Goal: Task Accomplishment & Management: Manage account settings

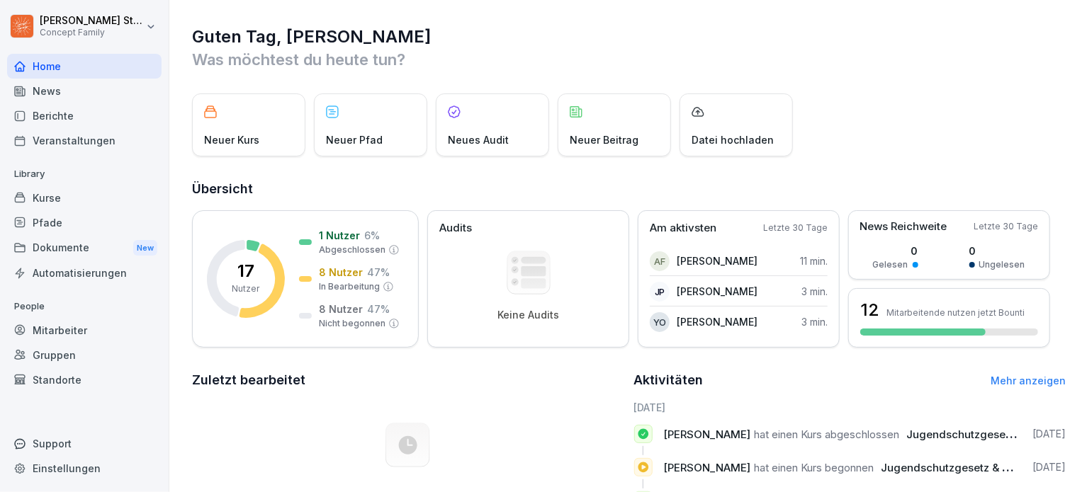
click at [53, 327] on div "Mitarbeiter" at bounding box center [84, 330] width 154 height 25
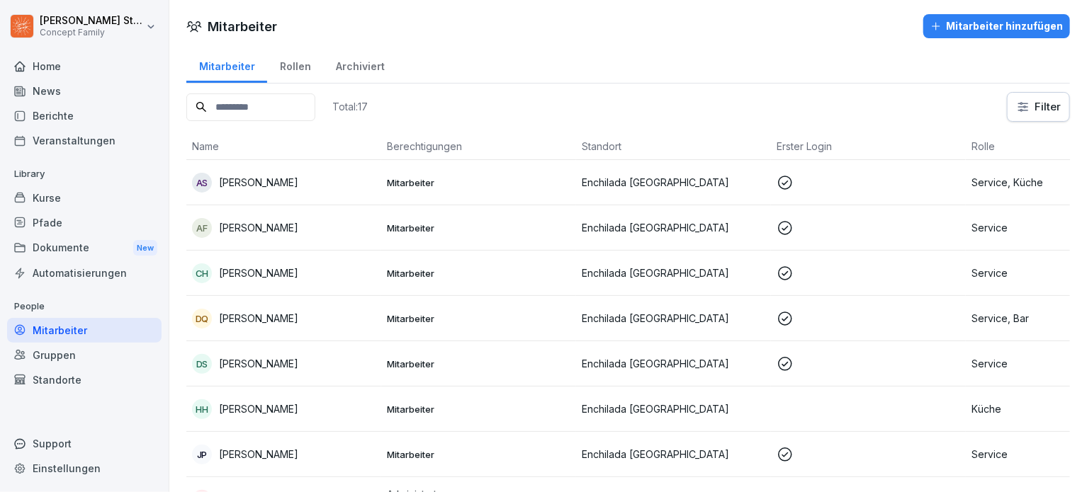
click at [277, 271] on p "[PERSON_NAME]" at bounding box center [258, 273] width 79 height 15
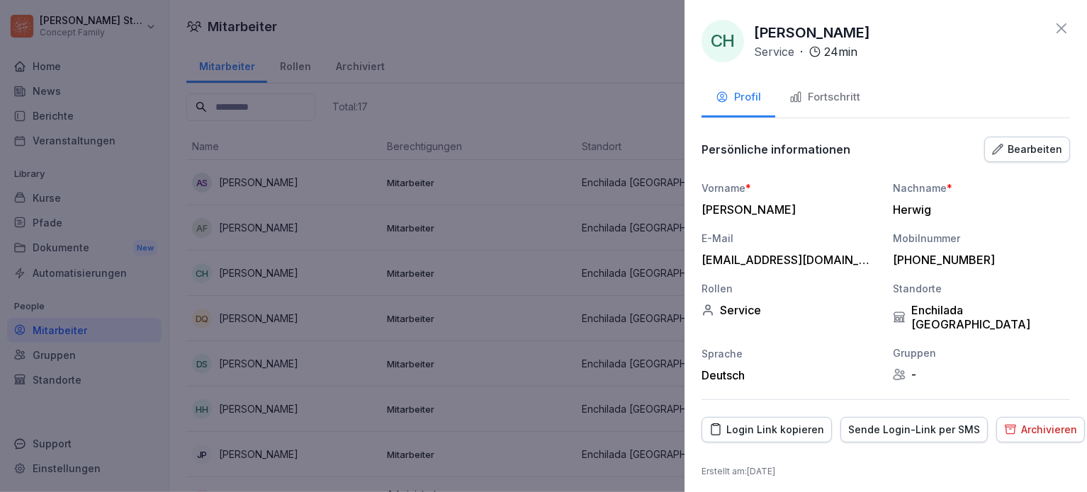
click at [1048, 154] on div "Bearbeiten" at bounding box center [1027, 150] width 70 height 16
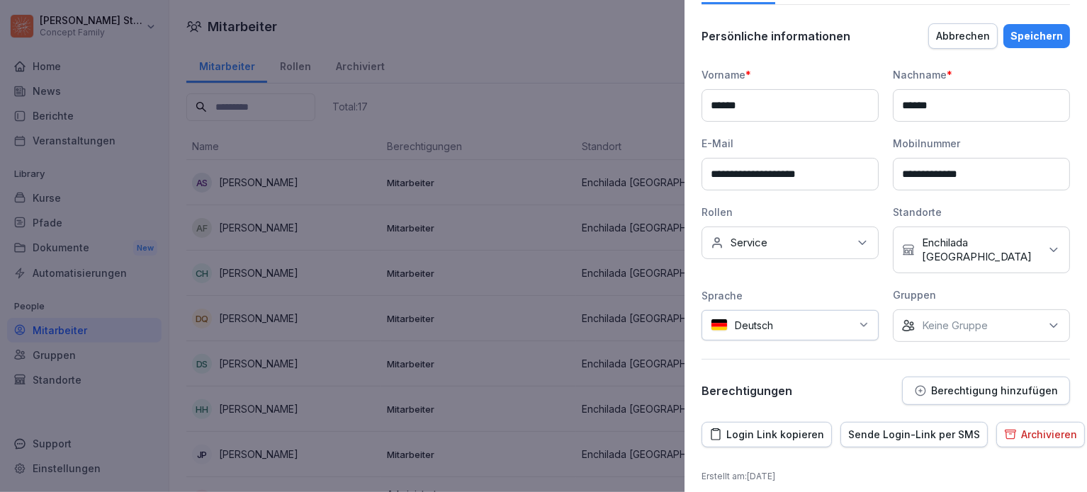
scroll to position [121, 0]
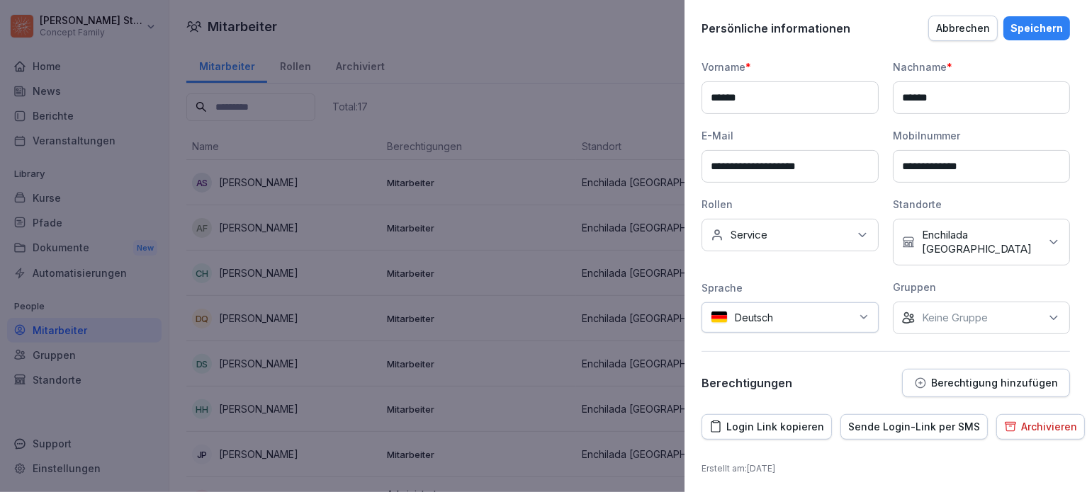
click at [844, 232] on div "Keine Rollen Service" at bounding box center [790, 235] width 177 height 33
click at [839, 235] on div "Keine Rollen Service" at bounding box center [790, 235] width 177 height 33
click at [977, 16] on button "Abbrechen" at bounding box center [962, 29] width 69 height 26
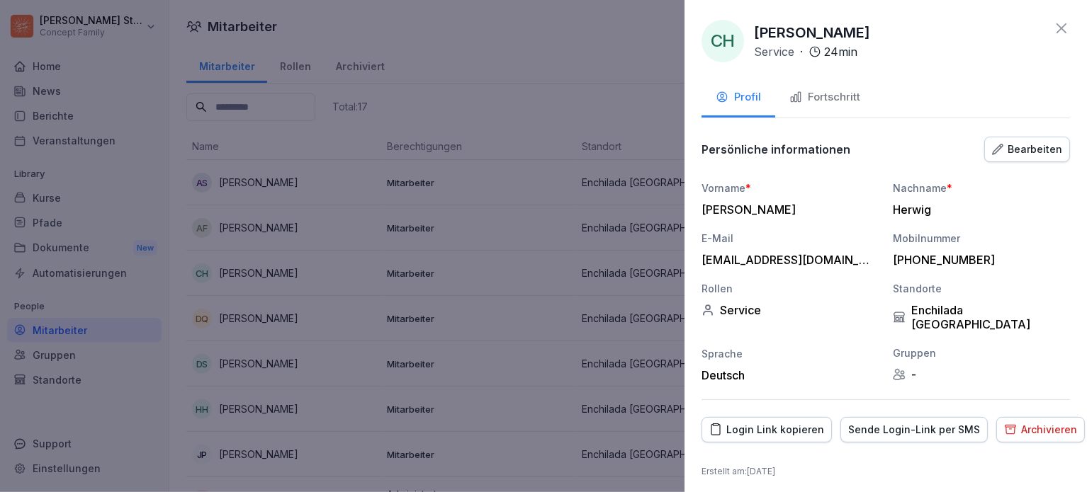
click at [1066, 31] on icon at bounding box center [1061, 28] width 17 height 17
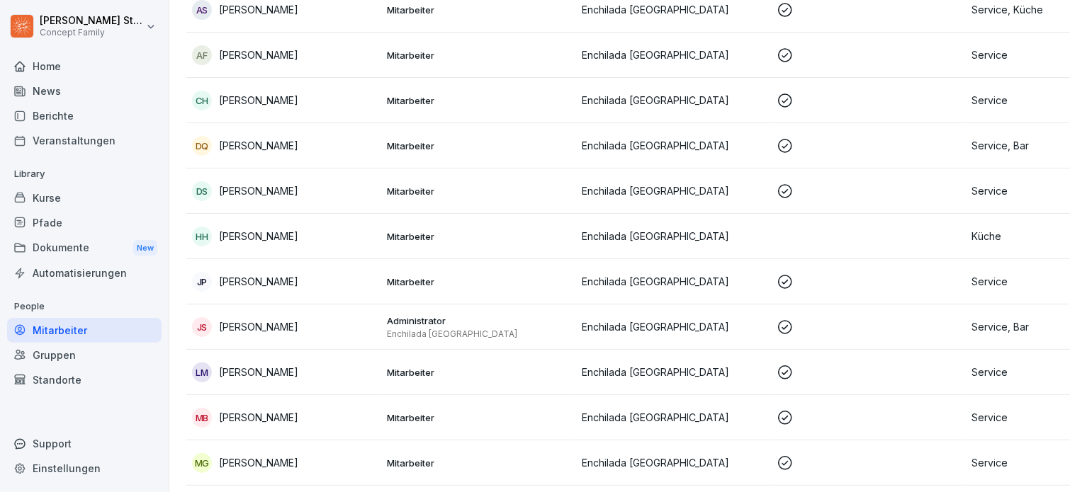
scroll to position [213, 0]
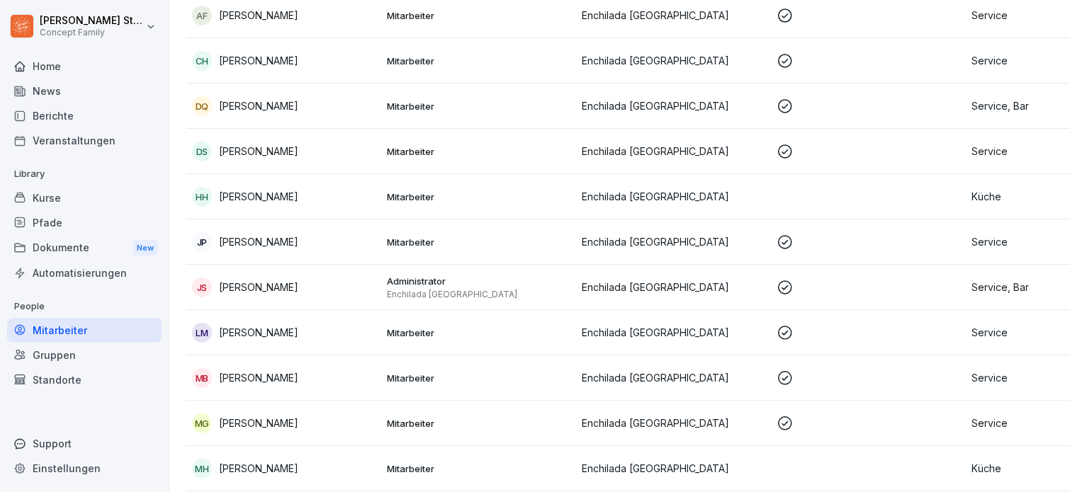
click at [259, 189] on p "[PERSON_NAME]" at bounding box center [258, 196] width 79 height 15
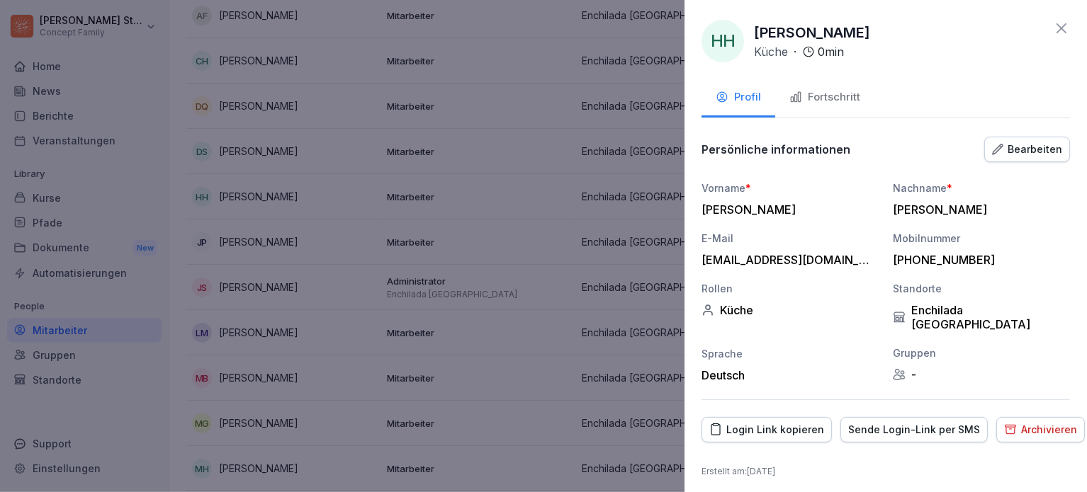
click at [805, 422] on div "Login Link kopieren" at bounding box center [766, 430] width 115 height 16
click at [536, 295] on div at bounding box center [543, 246] width 1087 height 492
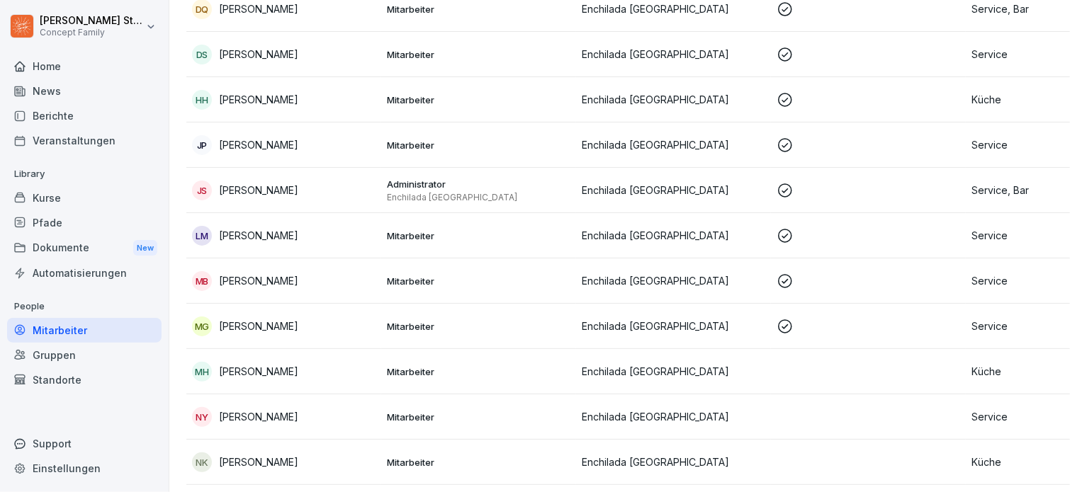
scroll to position [425, 0]
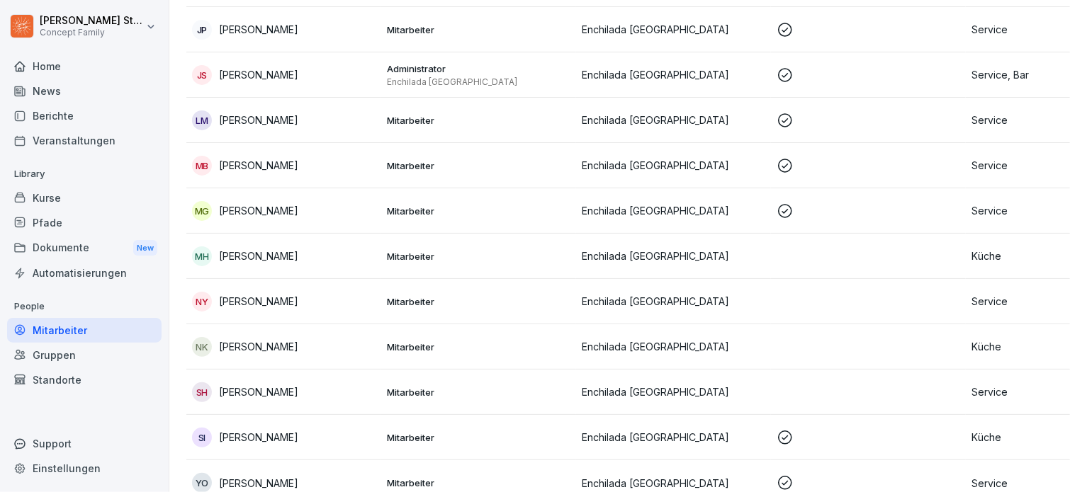
click at [256, 252] on p "[PERSON_NAME]" at bounding box center [258, 256] width 79 height 15
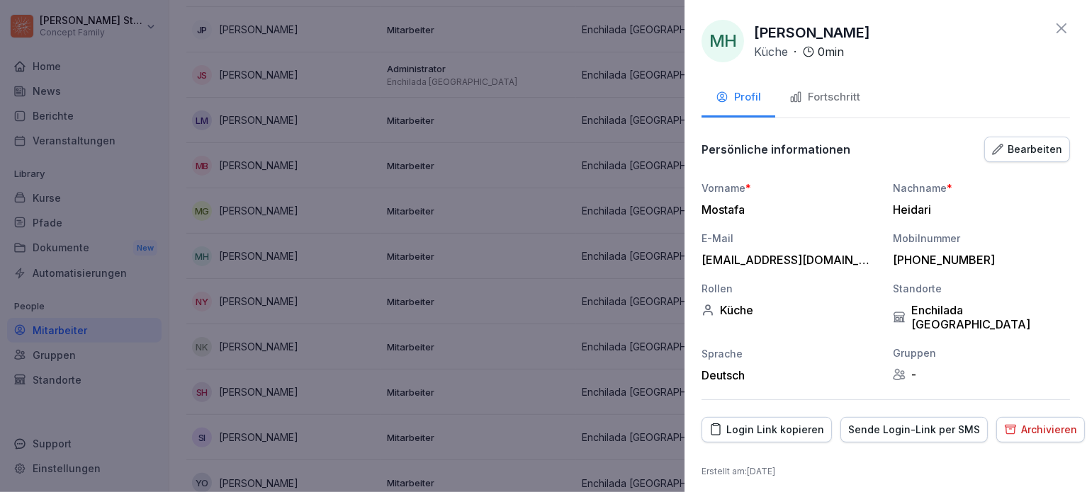
click at [799, 422] on div "Login Link kopieren" at bounding box center [766, 430] width 115 height 16
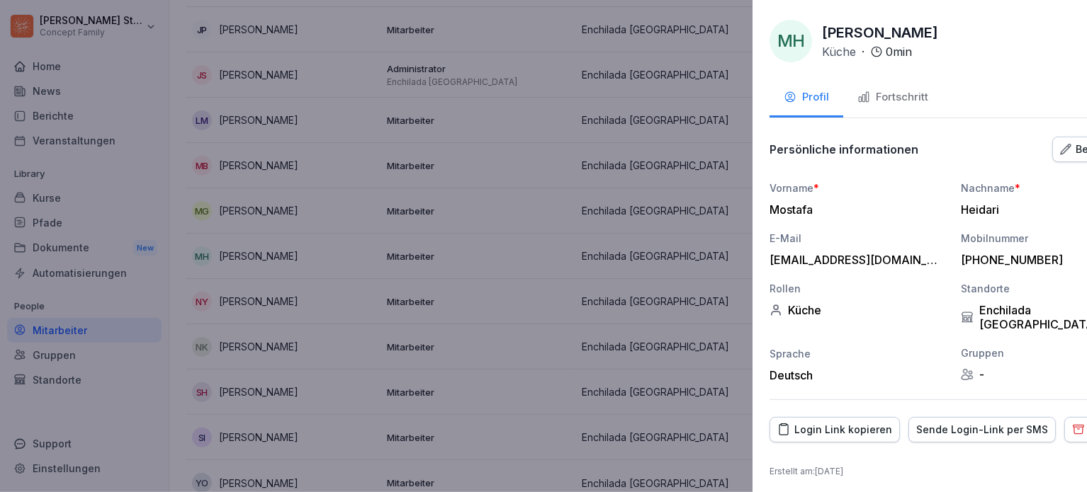
click at [562, 337] on div at bounding box center [543, 246] width 1087 height 492
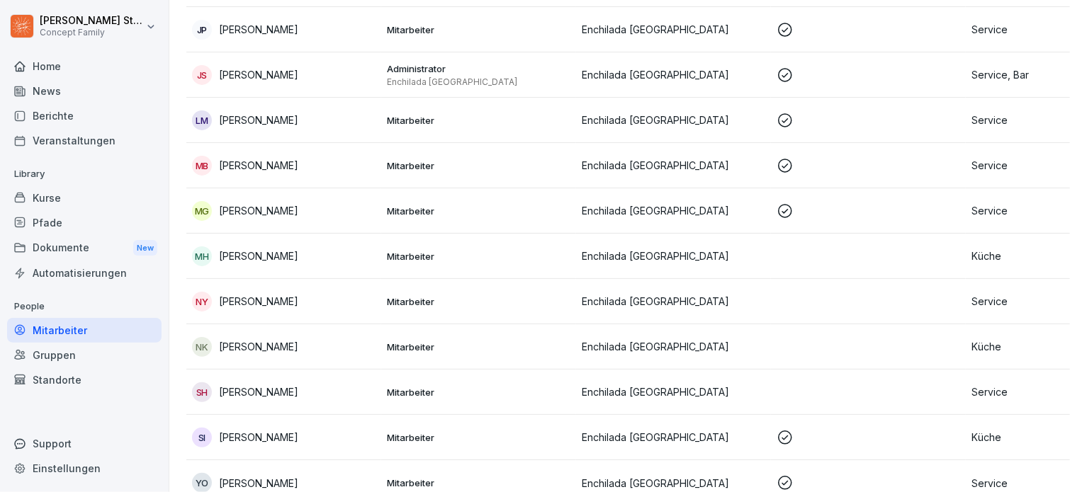
click at [626, 306] on p "Enchilada [GEOGRAPHIC_DATA]" at bounding box center [674, 301] width 184 height 15
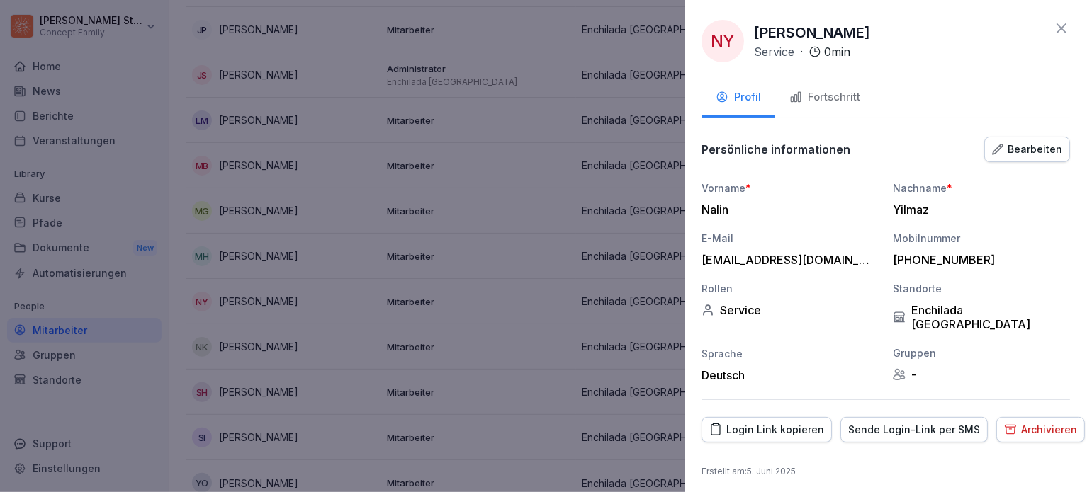
click at [549, 228] on div at bounding box center [543, 246] width 1087 height 492
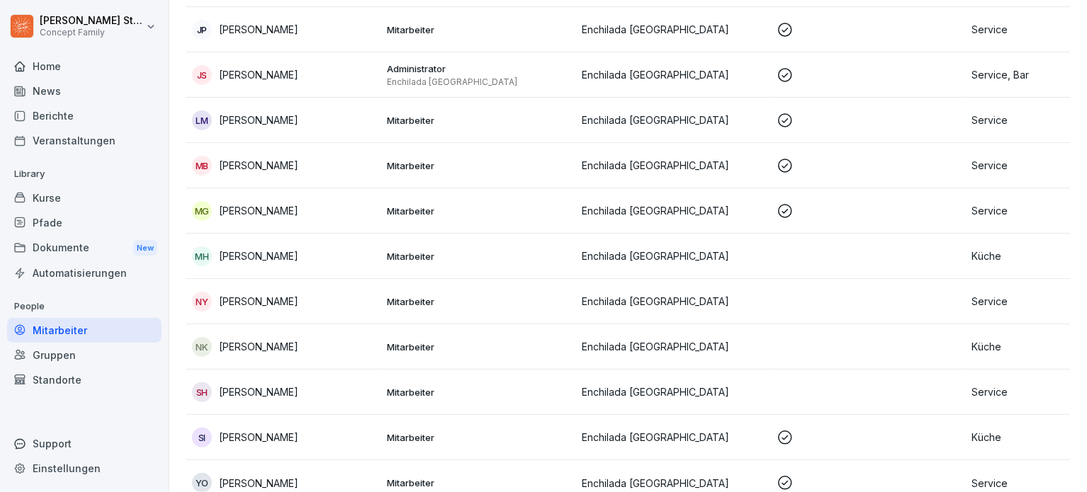
click at [62, 108] on div "Berichte" at bounding box center [84, 115] width 154 height 25
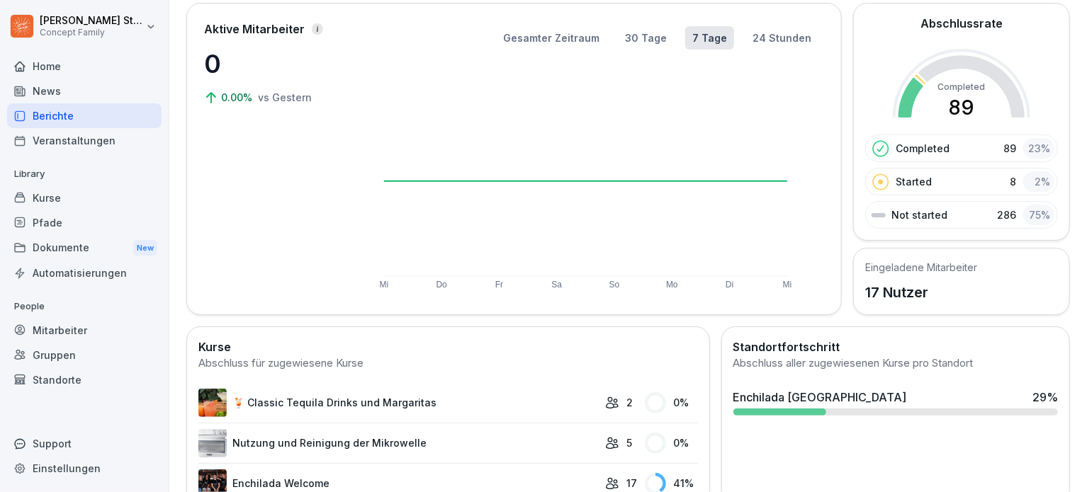
scroll to position [16, 0]
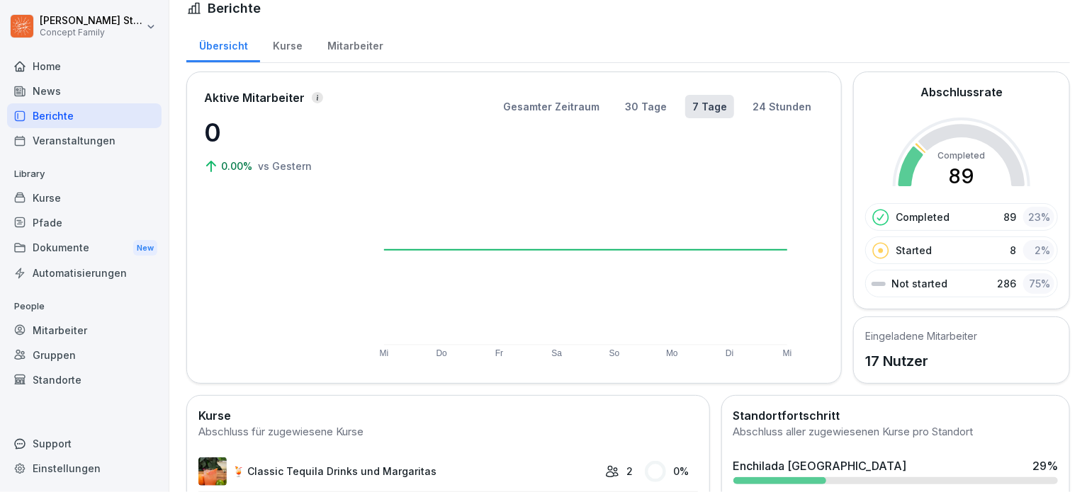
click at [284, 54] on div "Kurse" at bounding box center [287, 44] width 55 height 36
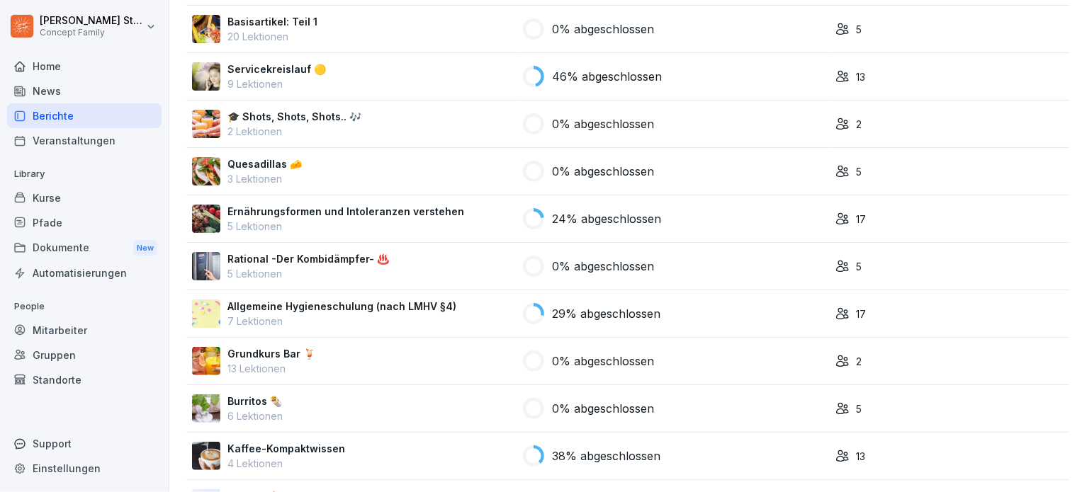
scroll to position [441, 0]
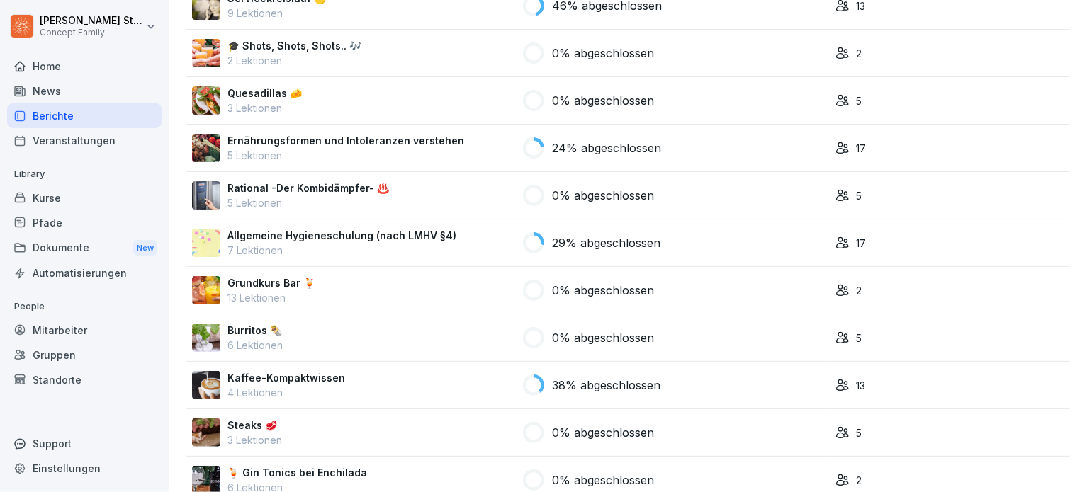
click at [399, 196] on div "Rational -Der Kombidämpfer- ♨️ 5 Lektionen" at bounding box center [352, 196] width 320 height 30
